Goal: Entertainment & Leisure: Browse casually

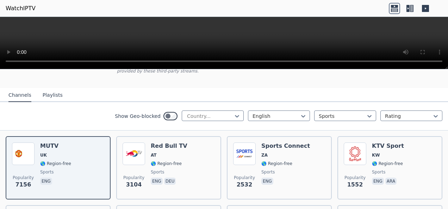
scroll to position [71, 0]
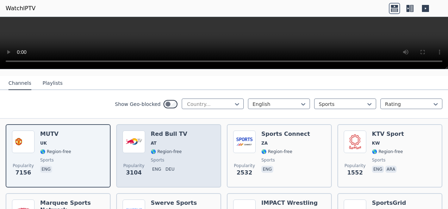
click at [165, 131] on h6 "Red Bull TV" at bounding box center [169, 134] width 37 height 7
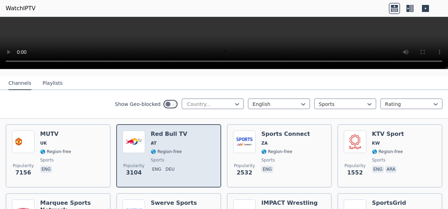
click at [153, 158] on span "sports" at bounding box center [157, 161] width 13 height 6
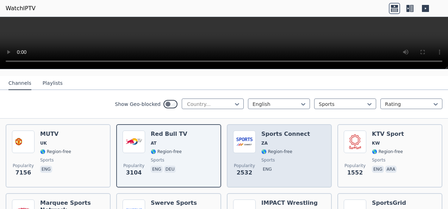
click at [272, 131] on h6 "Sports Connect" at bounding box center [286, 134] width 49 height 7
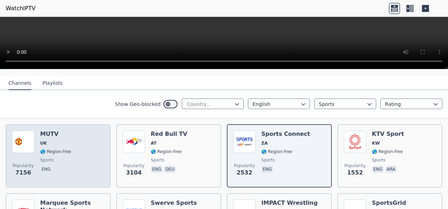
click at [63, 140] on div "MUTV UK 🌎 Region-free sports eng" at bounding box center [55, 156] width 31 height 51
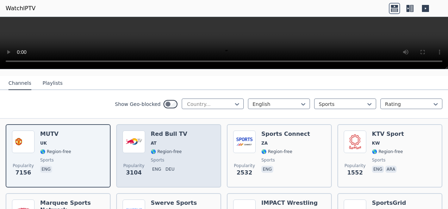
click at [166, 141] on span "AT" at bounding box center [169, 144] width 37 height 6
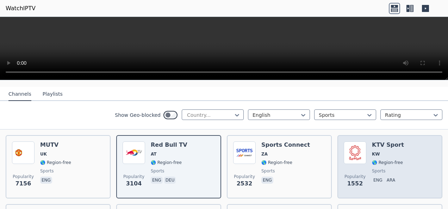
click at [381, 142] on h6 "KTV Sport" at bounding box center [388, 145] width 32 height 7
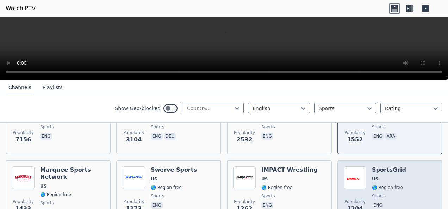
scroll to position [141, 0]
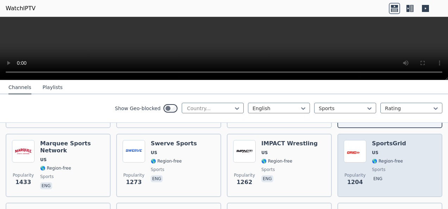
click at [384, 142] on div "SportsGrid US 🌎 Region-free sports eng" at bounding box center [389, 165] width 34 height 51
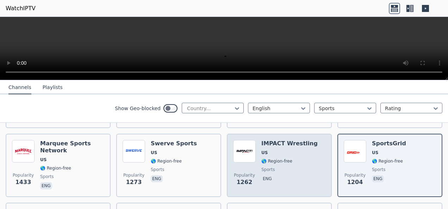
click at [279, 140] on h6 "IMPACT Wrestling" at bounding box center [290, 143] width 56 height 7
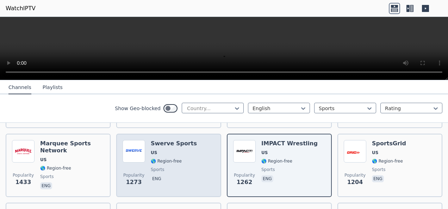
click at [172, 140] on h6 "Swerve Sports" at bounding box center [174, 143] width 46 height 7
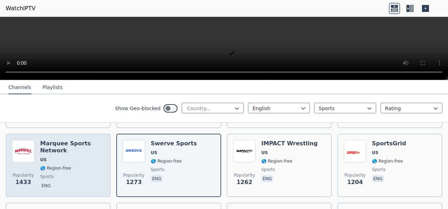
click at [62, 142] on h6 "Marquee Sports Network" at bounding box center [72, 147] width 64 height 14
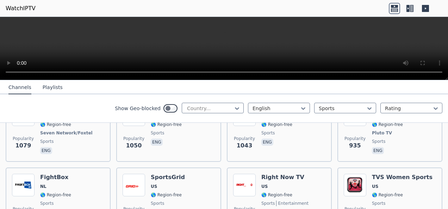
scroll to position [212, 0]
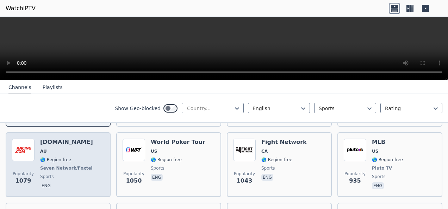
click at [63, 139] on h6 "[DOMAIN_NAME]" at bounding box center [67, 142] width 54 height 7
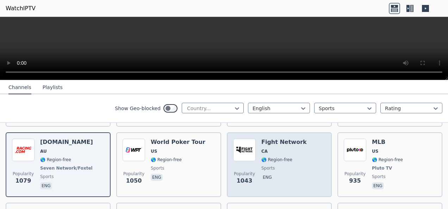
click at [281, 139] on h6 "Fight Network" at bounding box center [284, 142] width 45 height 7
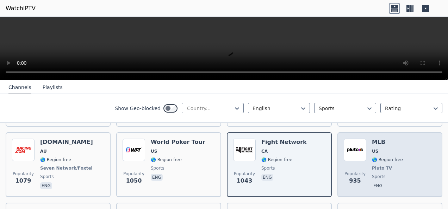
click at [374, 139] on h6 "MLB" at bounding box center [387, 142] width 31 height 7
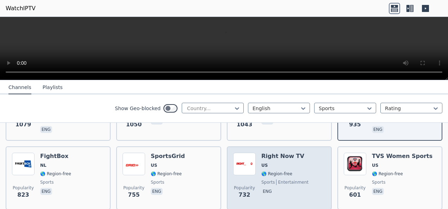
scroll to position [247, 0]
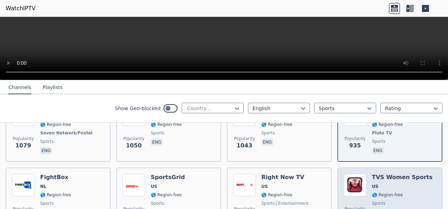
click at [397, 174] on h6 "TVS Women Sports" at bounding box center [402, 177] width 61 height 7
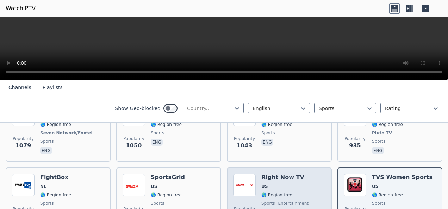
click at [281, 174] on h6 "Right Now TV" at bounding box center [285, 177] width 47 height 7
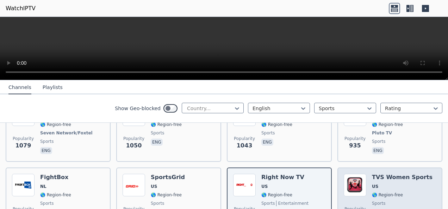
click at [395, 174] on h6 "TVS Women Sports" at bounding box center [402, 177] width 61 height 7
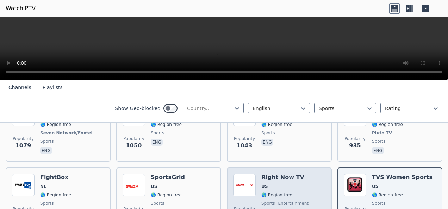
click at [273, 174] on h6 "Right Now TV" at bounding box center [285, 177] width 47 height 7
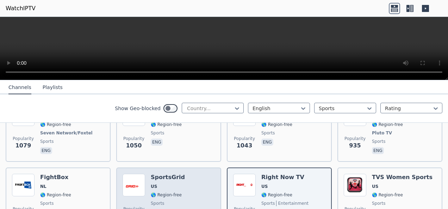
click at [170, 174] on h6 "SportsGrid" at bounding box center [168, 177] width 34 height 7
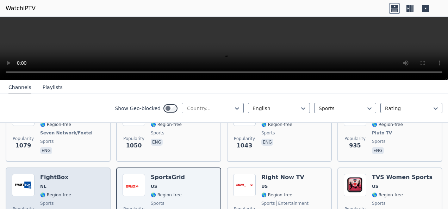
click at [57, 174] on h6 "FightBox" at bounding box center [55, 177] width 31 height 7
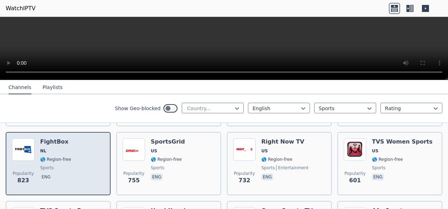
scroll to position [317, 0]
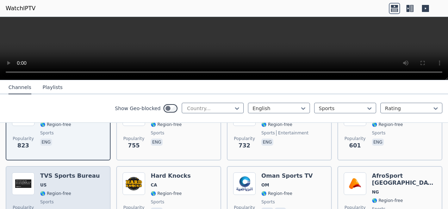
click at [72, 173] on h6 "TVS Sports Bureau" at bounding box center [70, 176] width 60 height 7
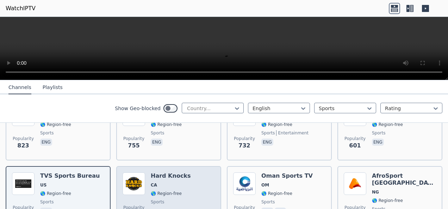
click at [166, 173] on h6 "Hard Knocks" at bounding box center [171, 176] width 40 height 7
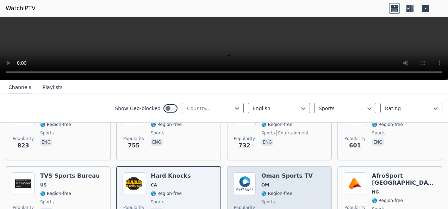
click at [287, 173] on h6 "Oman Sports TV" at bounding box center [287, 176] width 51 height 7
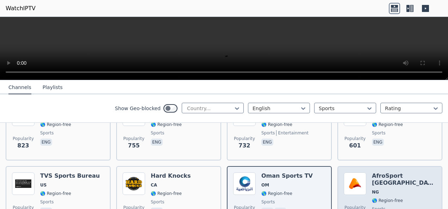
click at [388, 173] on h6 "AfroSport [GEOGRAPHIC_DATA]" at bounding box center [404, 180] width 64 height 14
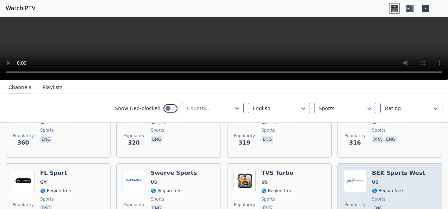
scroll to position [423, 0]
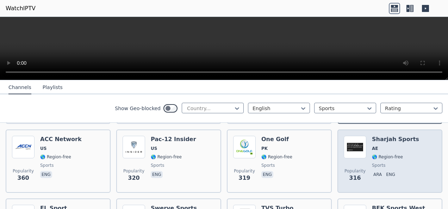
click at [384, 136] on h6 "Sharjah Sports" at bounding box center [395, 139] width 47 height 7
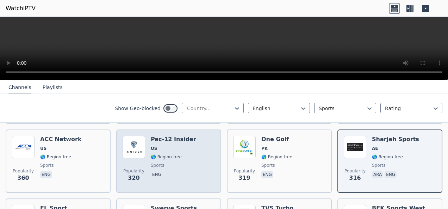
click at [173, 136] on h6 "Pac-12 Insider" at bounding box center [173, 139] width 45 height 7
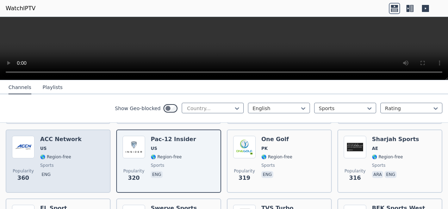
click at [62, 136] on h6 "ACC Network" at bounding box center [61, 139] width 42 height 7
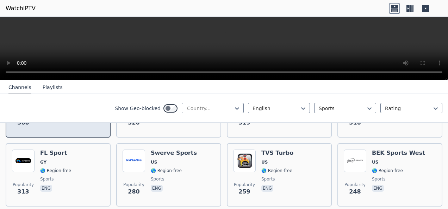
scroll to position [494, 0]
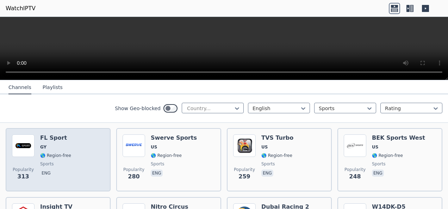
click at [53, 135] on h6 "FL Sport" at bounding box center [55, 138] width 31 height 7
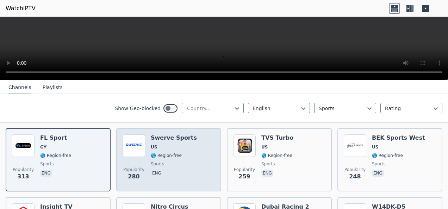
click at [171, 135] on h6 "Swerve Sports" at bounding box center [174, 138] width 46 height 7
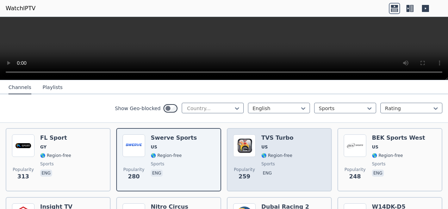
click at [276, 135] on h6 "TVS Turbo" at bounding box center [278, 138] width 32 height 7
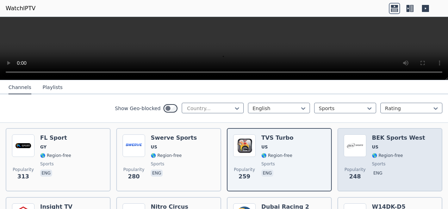
click at [398, 135] on h6 "BEK Sports West" at bounding box center [398, 138] width 53 height 7
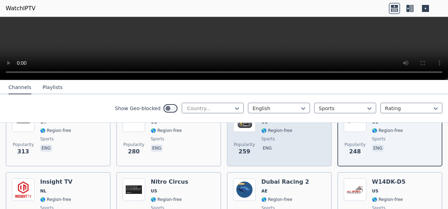
scroll to position [564, 0]
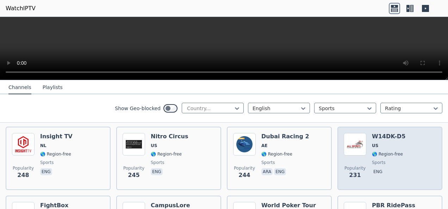
click at [386, 133] on h6 "W14DK-D5" at bounding box center [388, 136] width 33 height 7
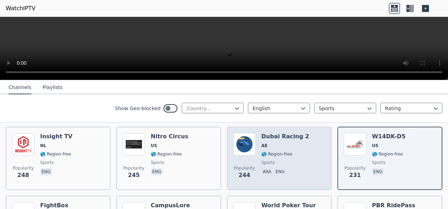
click at [276, 133] on h6 "Dubai Racing 2" at bounding box center [286, 136] width 48 height 7
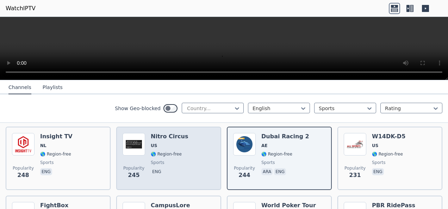
click at [164, 133] on h6 "Nitro Circus" at bounding box center [170, 136] width 38 height 7
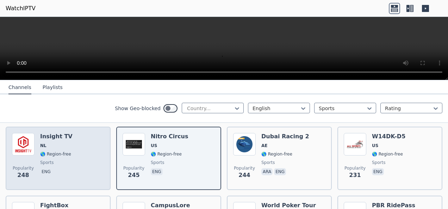
click at [49, 133] on h6 "Insight TV" at bounding box center [56, 136] width 32 height 7
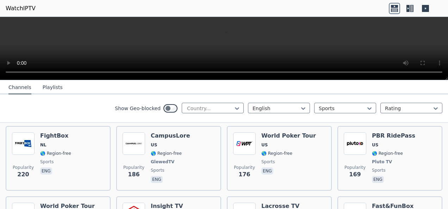
scroll to position [635, 0]
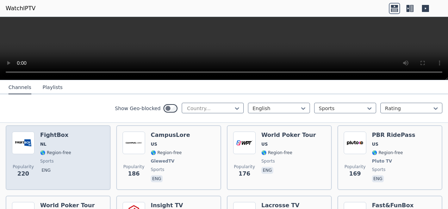
click at [57, 132] on h6 "FightBox" at bounding box center [55, 135] width 31 height 7
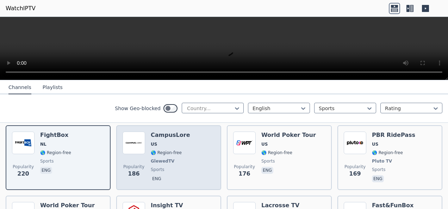
click at [167, 132] on h6 "CampusLore" at bounding box center [170, 135] width 39 height 7
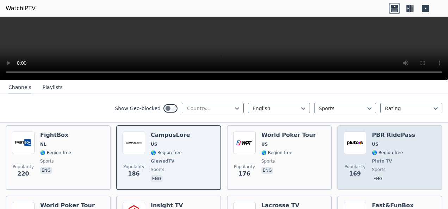
click at [393, 132] on h6 "PBR RidePass" at bounding box center [393, 135] width 43 height 7
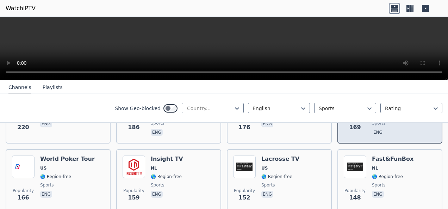
scroll to position [670, 0]
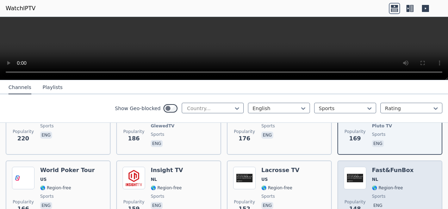
click at [388, 167] on h6 "Fast&FunBox" at bounding box center [393, 170] width 42 height 7
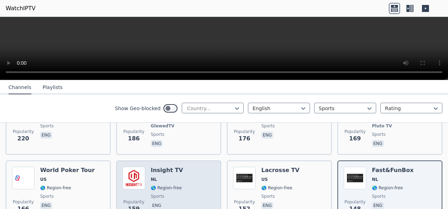
click at [162, 167] on h6 "Insight TV" at bounding box center [167, 170] width 32 height 7
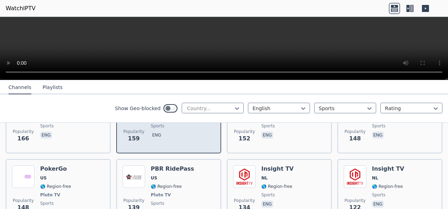
scroll to position [776, 0]
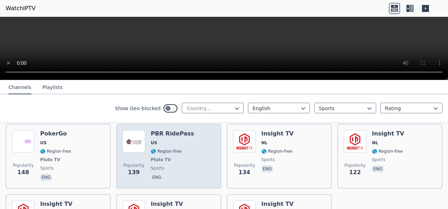
click at [170, 130] on h6 "PBR RidePass" at bounding box center [172, 133] width 43 height 7
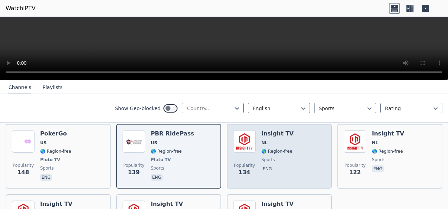
click at [274, 130] on h6 "Insight TV" at bounding box center [278, 133] width 32 height 7
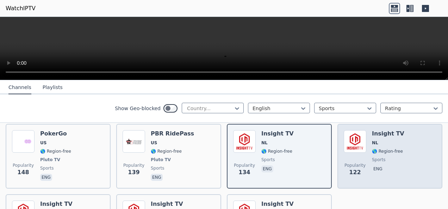
click at [381, 130] on h6 "Insight TV" at bounding box center [388, 133] width 32 height 7
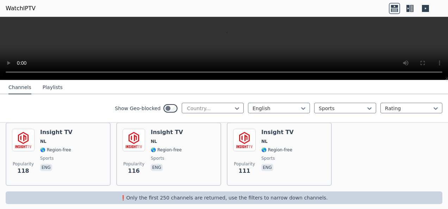
scroll to position [848, 0]
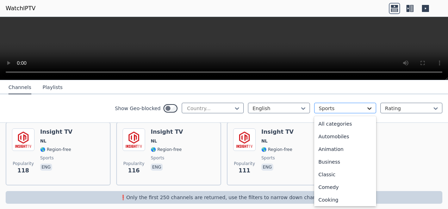
click at [366, 107] on icon at bounding box center [369, 108] width 7 height 7
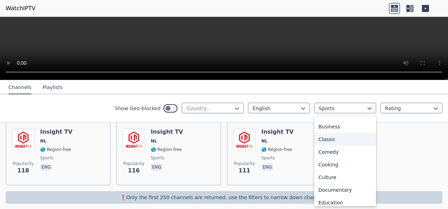
scroll to position [0, 0]
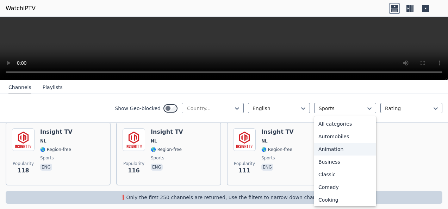
click at [329, 148] on div "Animation" at bounding box center [345, 149] width 62 height 13
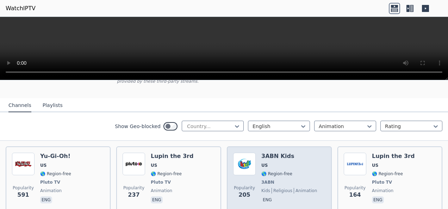
scroll to position [71, 0]
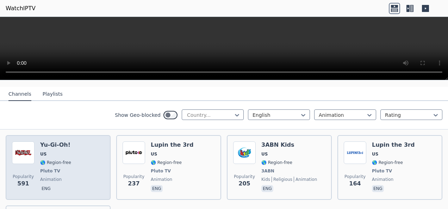
click at [59, 142] on h6 "Yu-Gi-Oh!" at bounding box center [55, 145] width 31 height 7
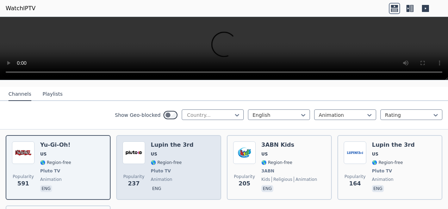
click at [178, 142] on h6 "Lupin the 3rd" at bounding box center [172, 145] width 43 height 7
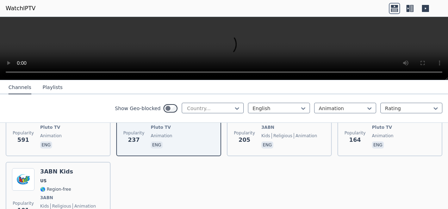
scroll to position [155, 0]
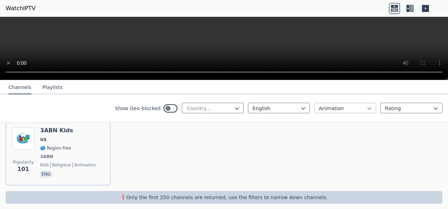
click at [368, 109] on icon at bounding box center [370, 109] width 4 height 2
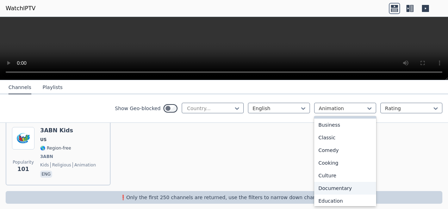
scroll to position [0, 0]
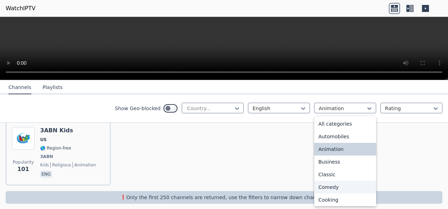
click at [327, 185] on div "Comedy" at bounding box center [345, 187] width 62 height 13
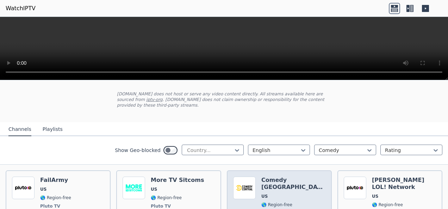
scroll to position [71, 0]
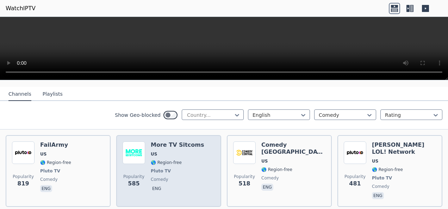
click at [188, 142] on h6 "More TV Sitcoms" at bounding box center [177, 145] width 53 height 7
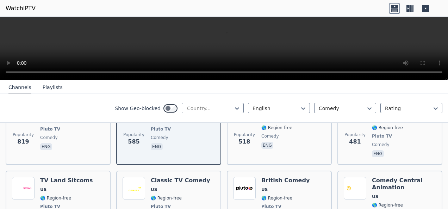
scroll to position [106, 0]
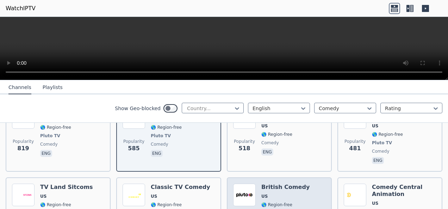
click at [280, 184] on h6 "British Comedy" at bounding box center [286, 187] width 48 height 7
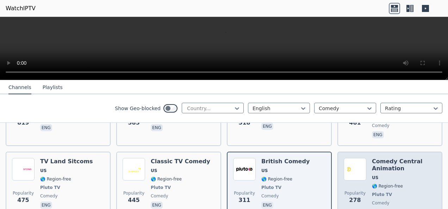
scroll to position [141, 0]
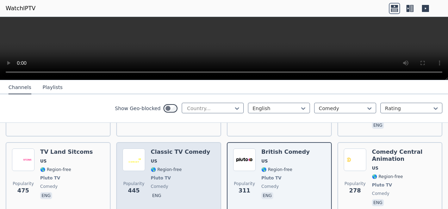
click at [178, 149] on h6 "Classic TV Comedy" at bounding box center [181, 152] width 60 height 7
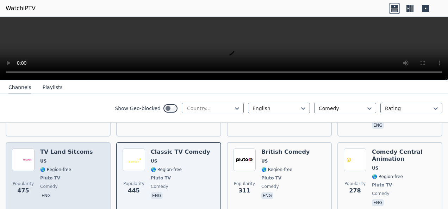
click at [73, 149] on h6 "TV Land Sitcoms" at bounding box center [66, 152] width 53 height 7
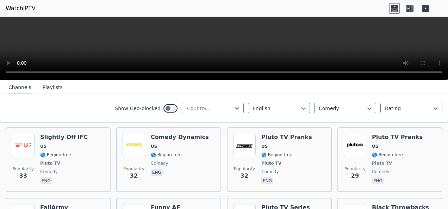
scroll to position [599, 0]
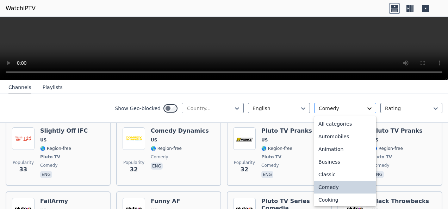
click at [366, 108] on icon at bounding box center [369, 108] width 7 height 7
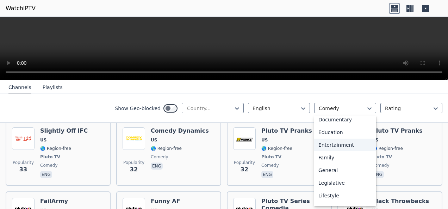
scroll to position [176, 0]
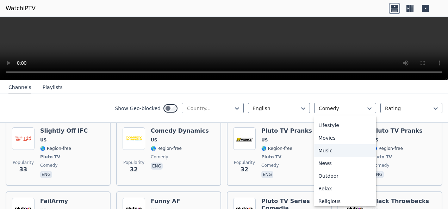
click at [319, 153] on div "Music" at bounding box center [345, 151] width 62 height 13
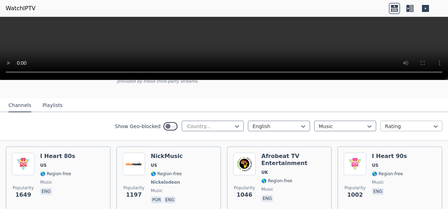
scroll to position [71, 0]
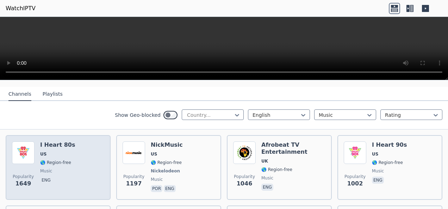
click at [61, 142] on h6 "I Heart 80s" at bounding box center [57, 145] width 35 height 7
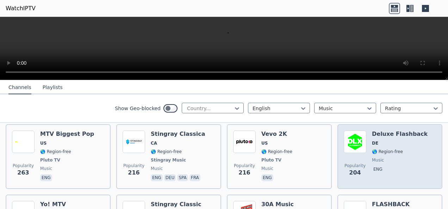
scroll to position [282, 0]
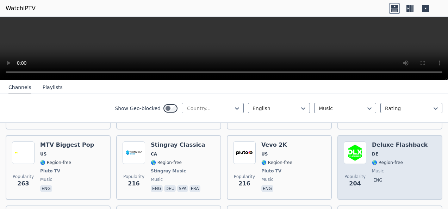
click at [388, 142] on h6 "Deluxe Flashback" at bounding box center [400, 145] width 56 height 7
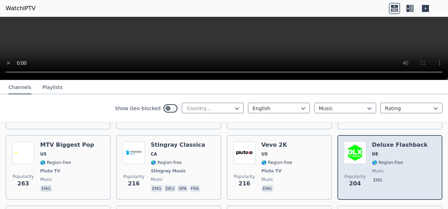
click at [398, 142] on h6 "Deluxe Flashback" at bounding box center [400, 145] width 56 height 7
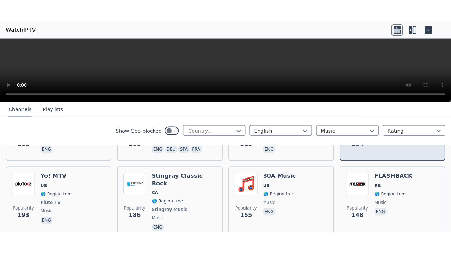
scroll to position [353, 0]
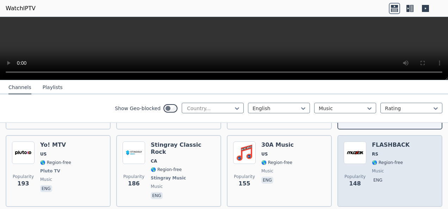
click at [388, 142] on h6 "FLASHBACK" at bounding box center [391, 145] width 38 height 7
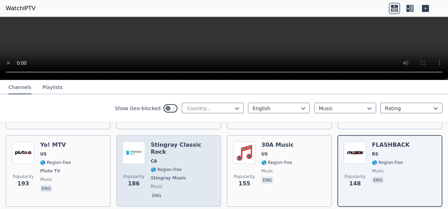
click at [192, 142] on h6 "Stingray Classic Rock" at bounding box center [183, 149] width 64 height 14
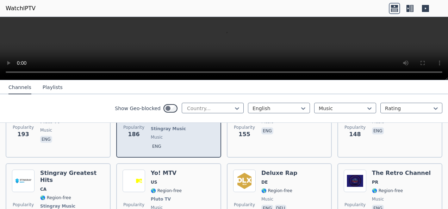
scroll to position [423, 0]
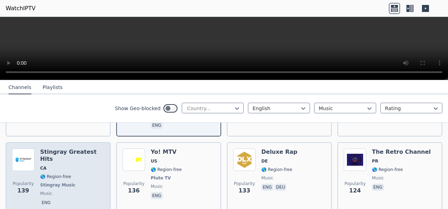
click at [85, 149] on h6 "Stingray Greatest Hits" at bounding box center [72, 156] width 64 height 14
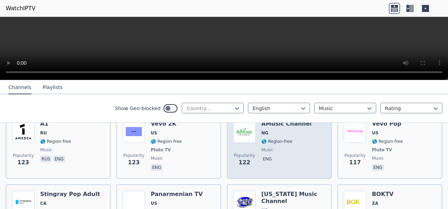
scroll to position [494, 0]
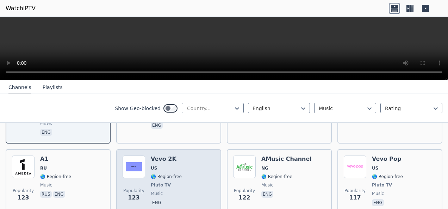
click at [162, 156] on h6 "Vevo 2K" at bounding box center [166, 159] width 31 height 7
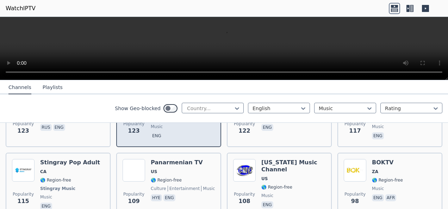
scroll to position [564, 0]
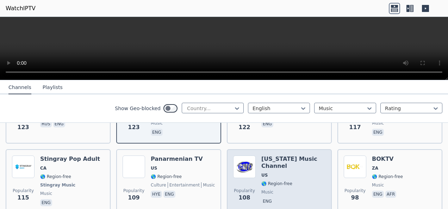
click at [286, 156] on h6 "[US_STATE] Music Channel" at bounding box center [294, 163] width 64 height 14
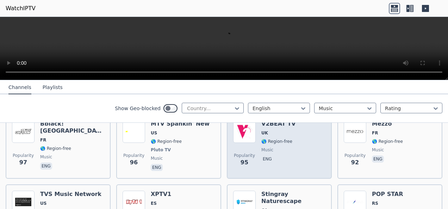
scroll to position [705, 0]
